Goal: Find specific page/section: Find specific page/section

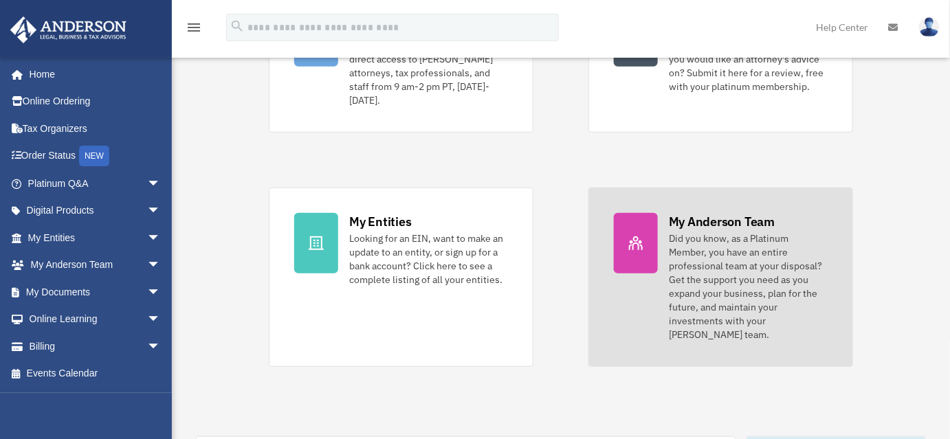
scroll to position [187, 0]
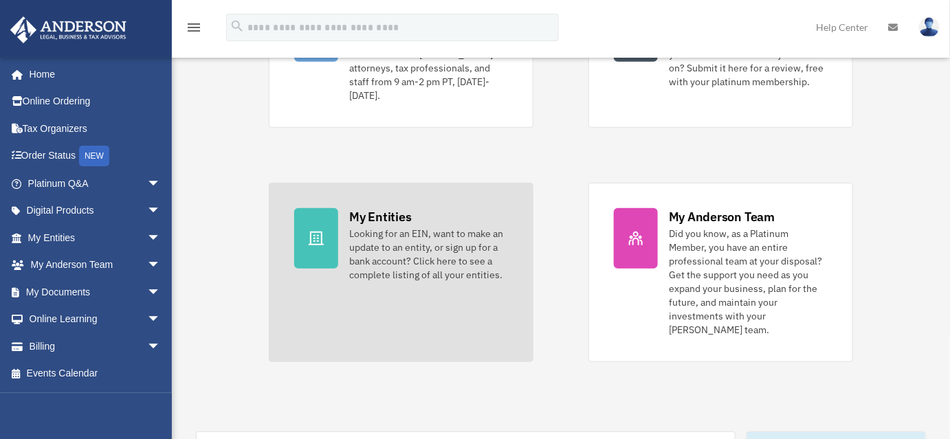
click at [381, 228] on div "Looking for an EIN, want to make an update to an entity, or sign up for a bank …" at bounding box center [428, 254] width 159 height 55
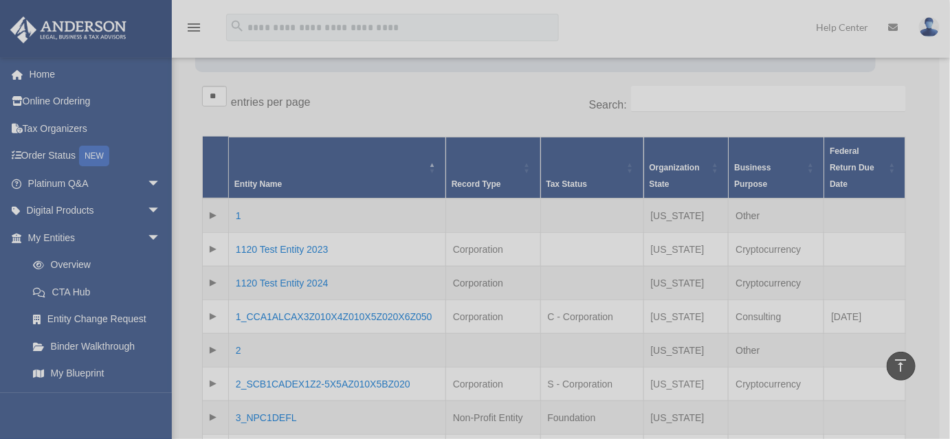
scroll to position [124, 0]
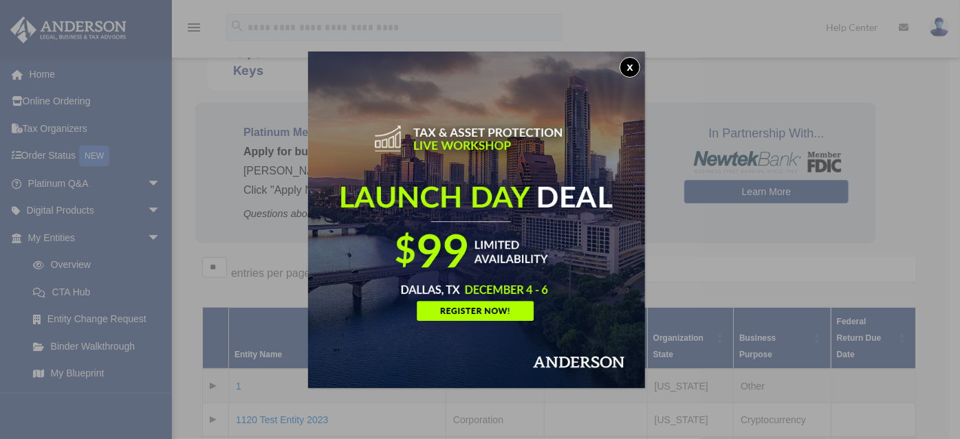
click at [639, 69] on button "x" at bounding box center [629, 67] width 21 height 21
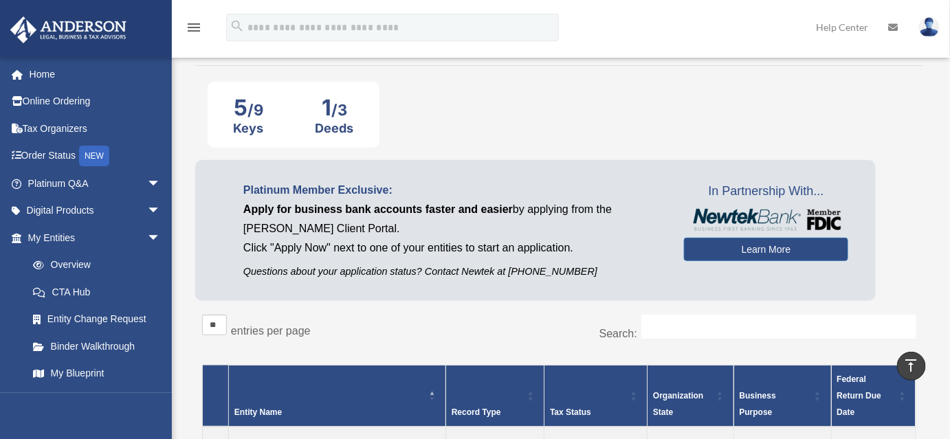
scroll to position [0, 0]
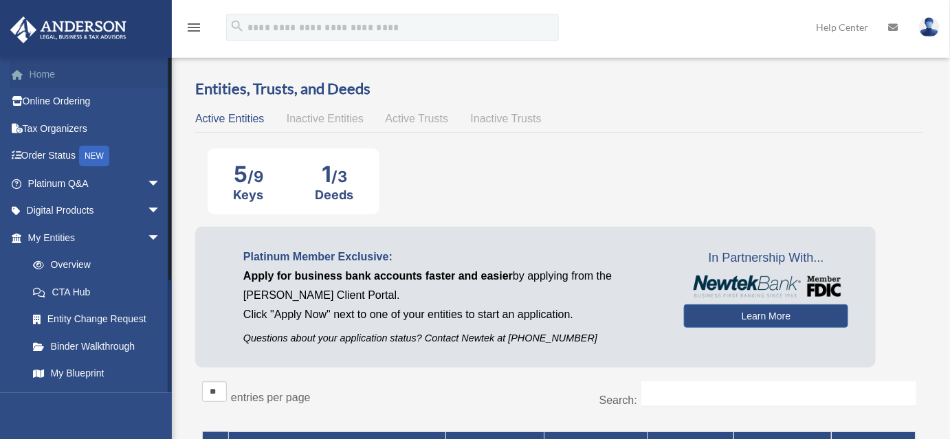
click at [36, 69] on link "Home" at bounding box center [96, 75] width 172 height 28
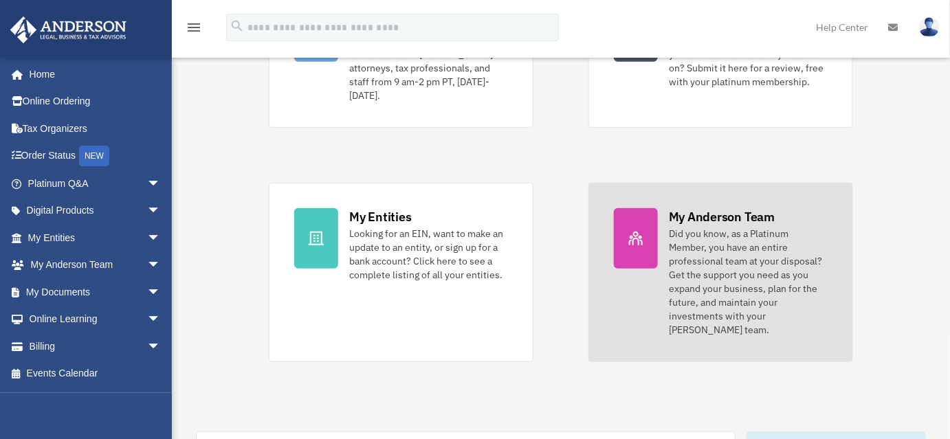
scroll to position [187, 0]
click at [777, 227] on div "Did you know, as a Platinum Member, you have an entire professional team at you…" at bounding box center [748, 282] width 159 height 110
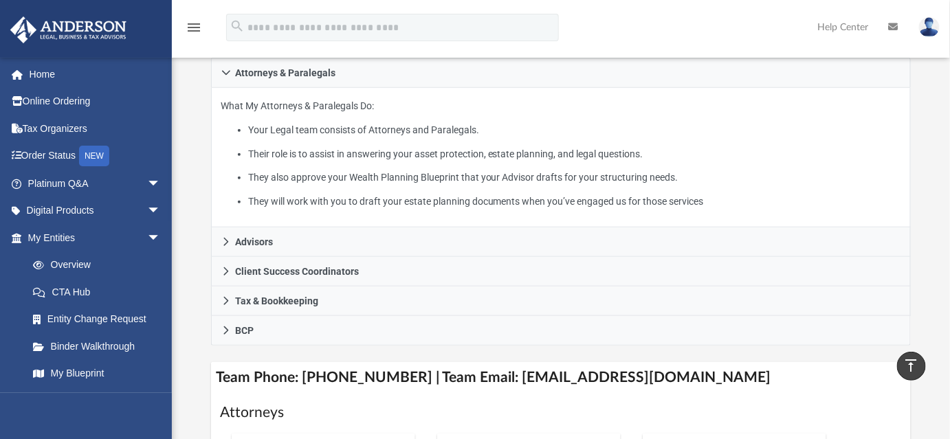
scroll to position [250, 0]
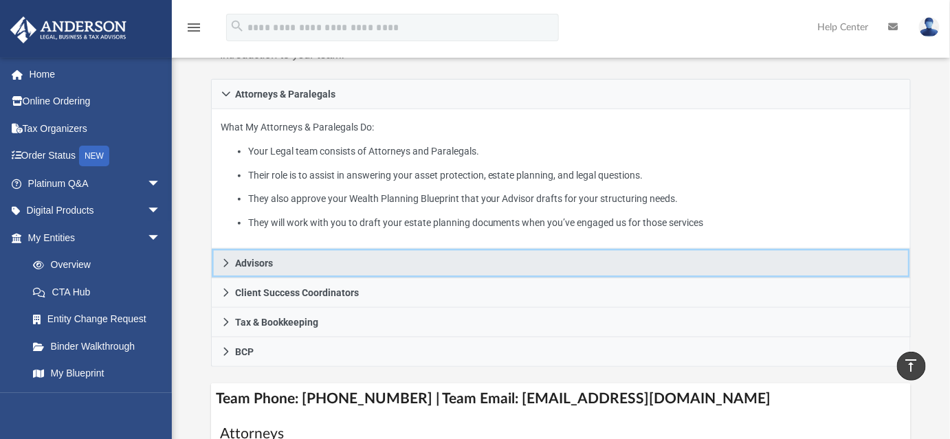
click at [261, 259] on span "Advisors" at bounding box center [255, 264] width 38 height 10
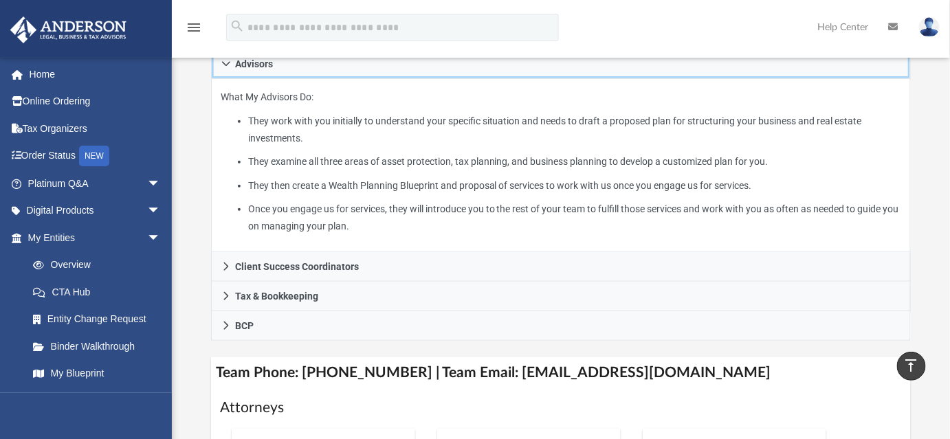
scroll to position [312, 0]
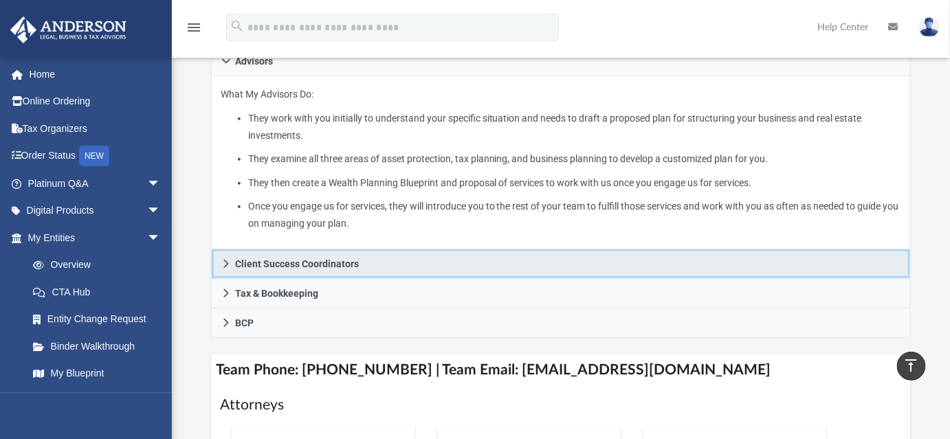
click at [271, 259] on span "Client Success Coordinators" at bounding box center [298, 264] width 124 height 10
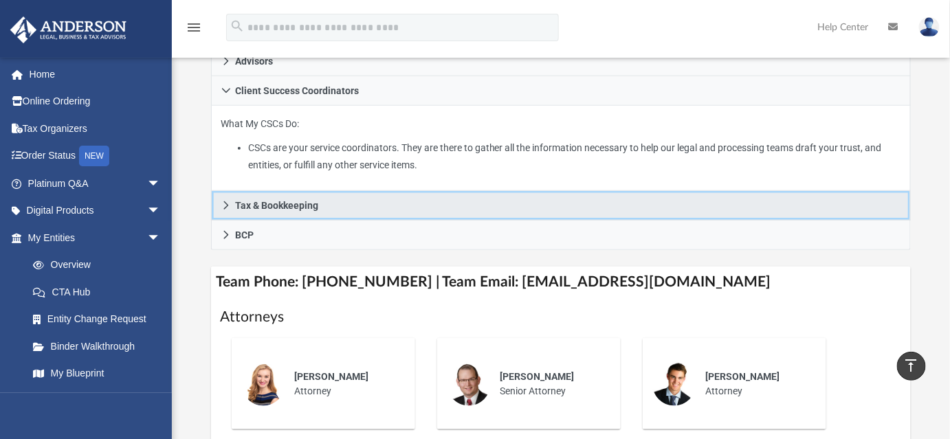
click at [276, 201] on span "Tax & Bookkeeping" at bounding box center [277, 206] width 83 height 10
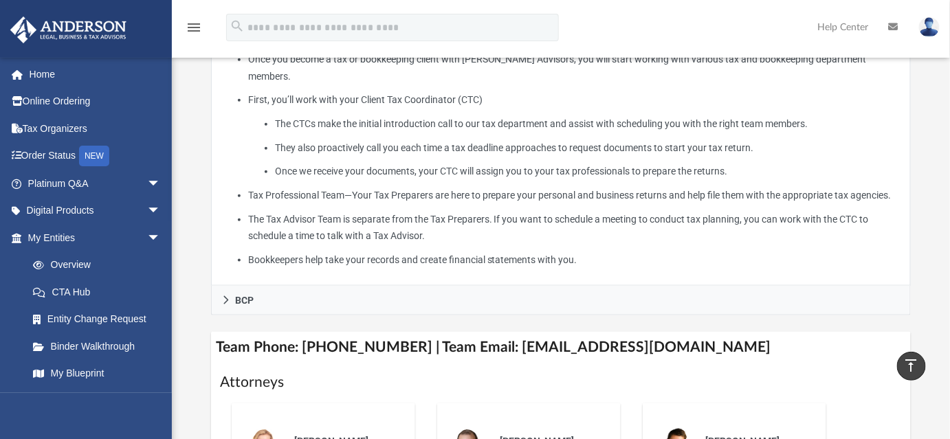
scroll to position [437, 0]
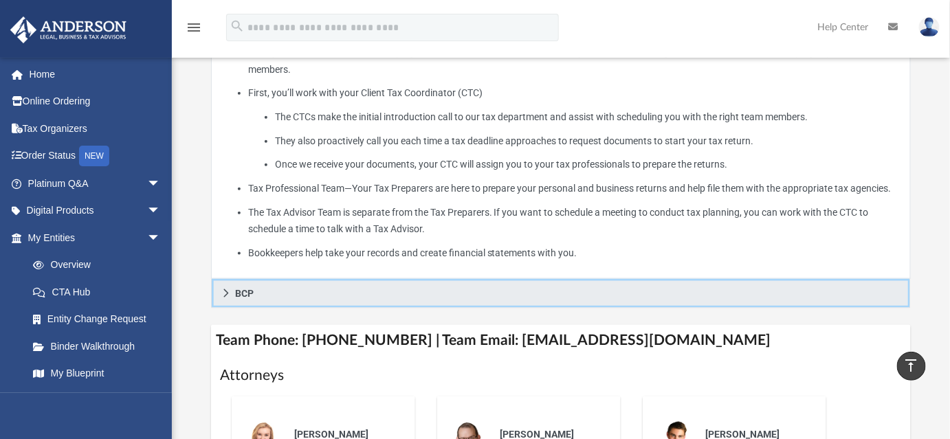
click at [253, 279] on link "BCP" at bounding box center [561, 294] width 701 height 30
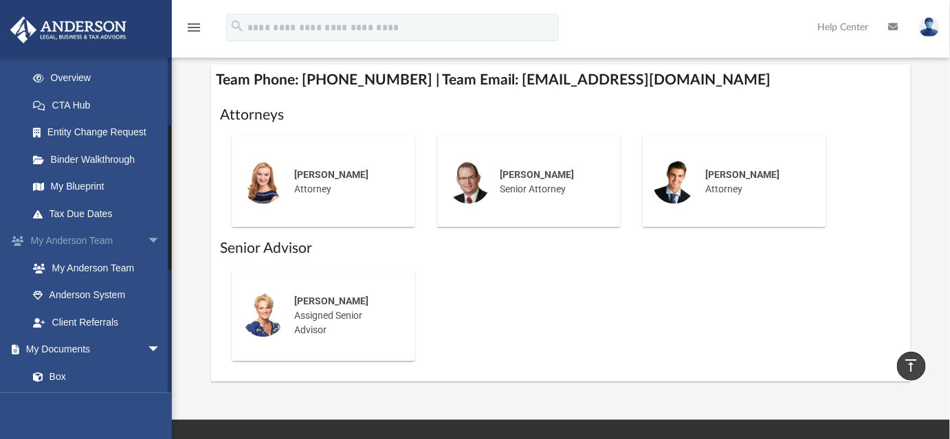
scroll to position [124, 0]
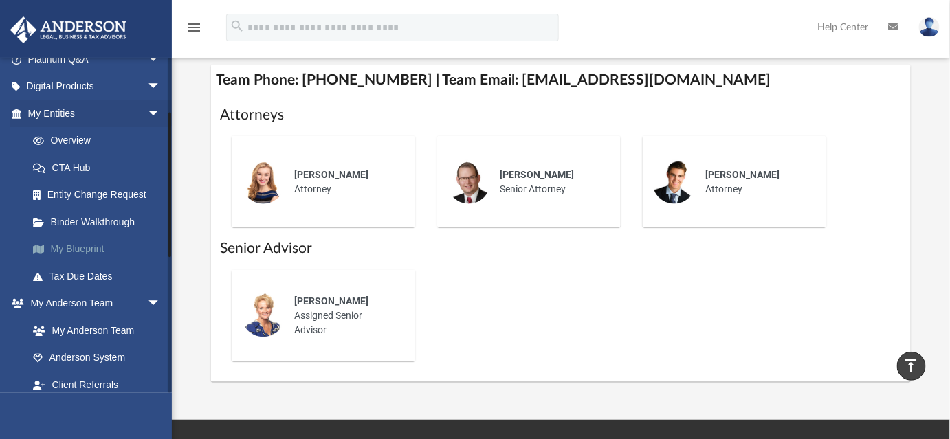
click at [78, 250] on link "My Blueprint" at bounding box center [100, 250] width 162 height 28
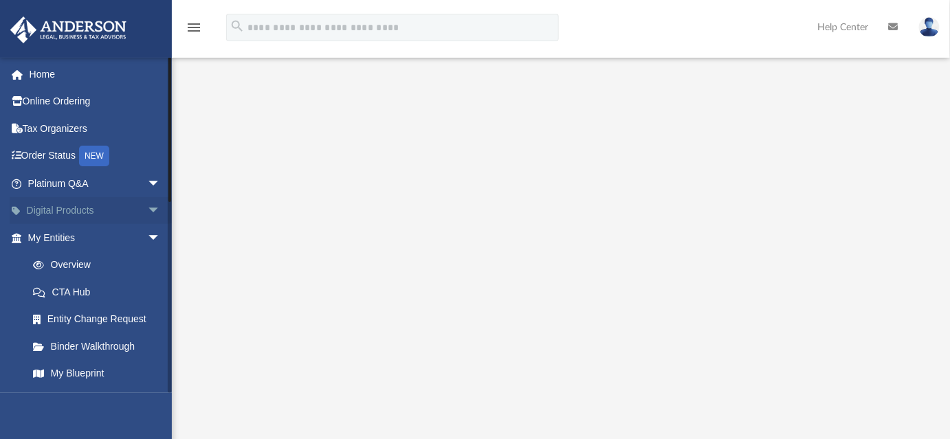
click at [147, 210] on span "arrow_drop_down" at bounding box center [161, 211] width 28 height 28
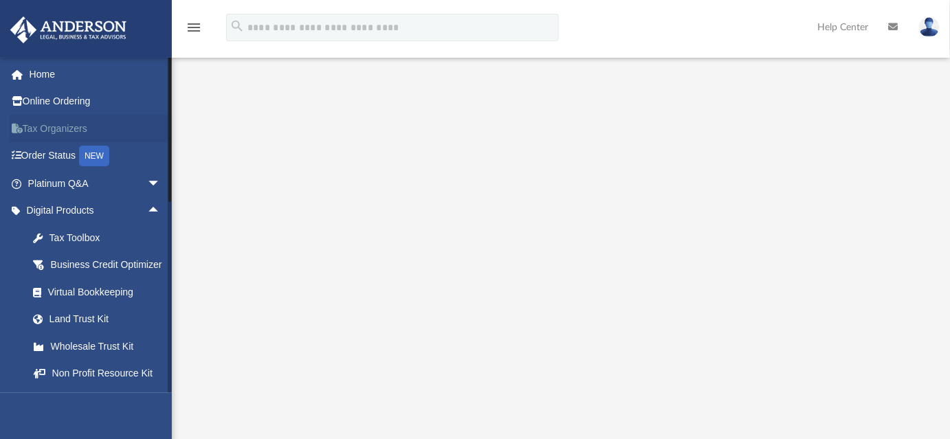
click at [64, 127] on link "Tax Organizers" at bounding box center [96, 129] width 172 height 28
